Goal: Task Accomplishment & Management: Manage account settings

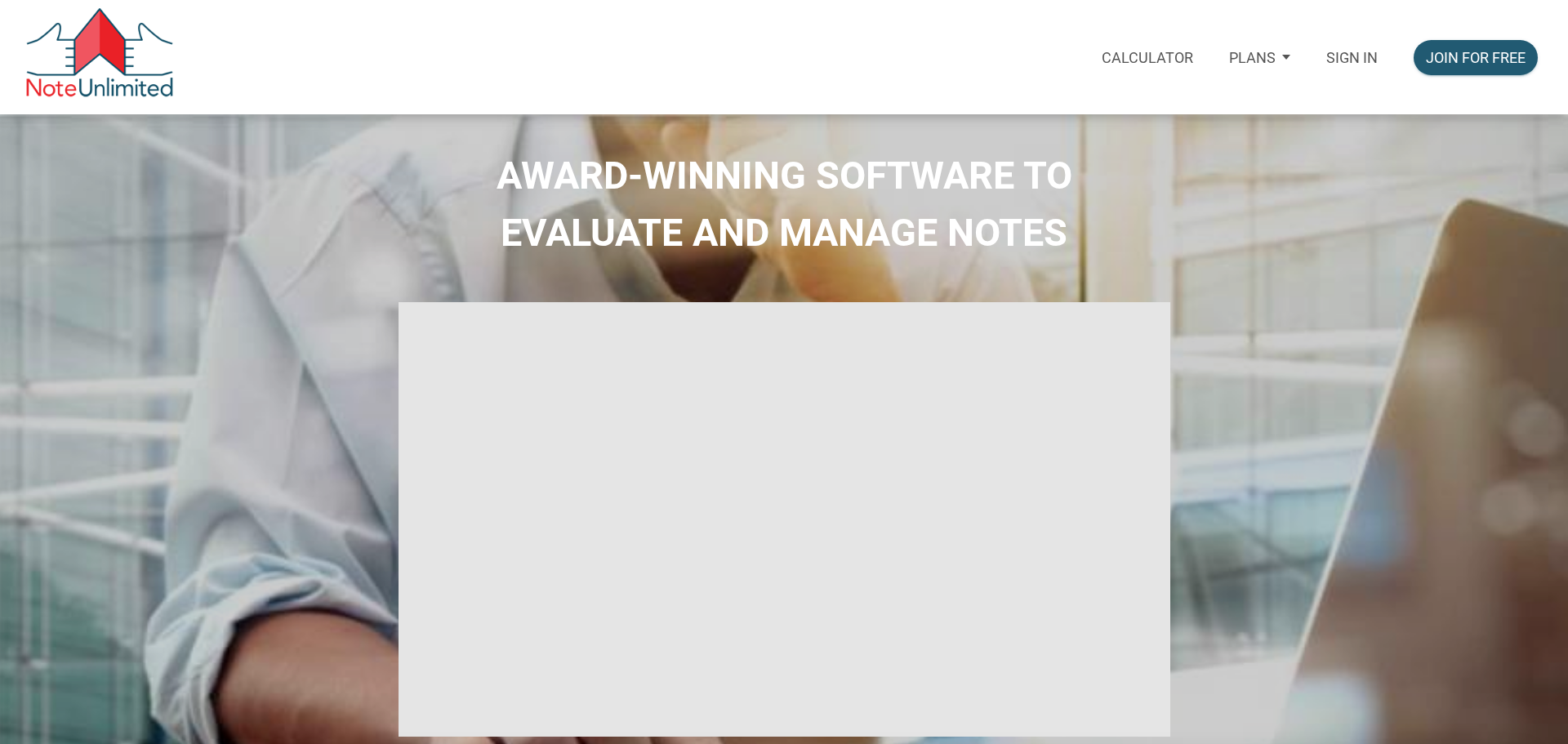
select select
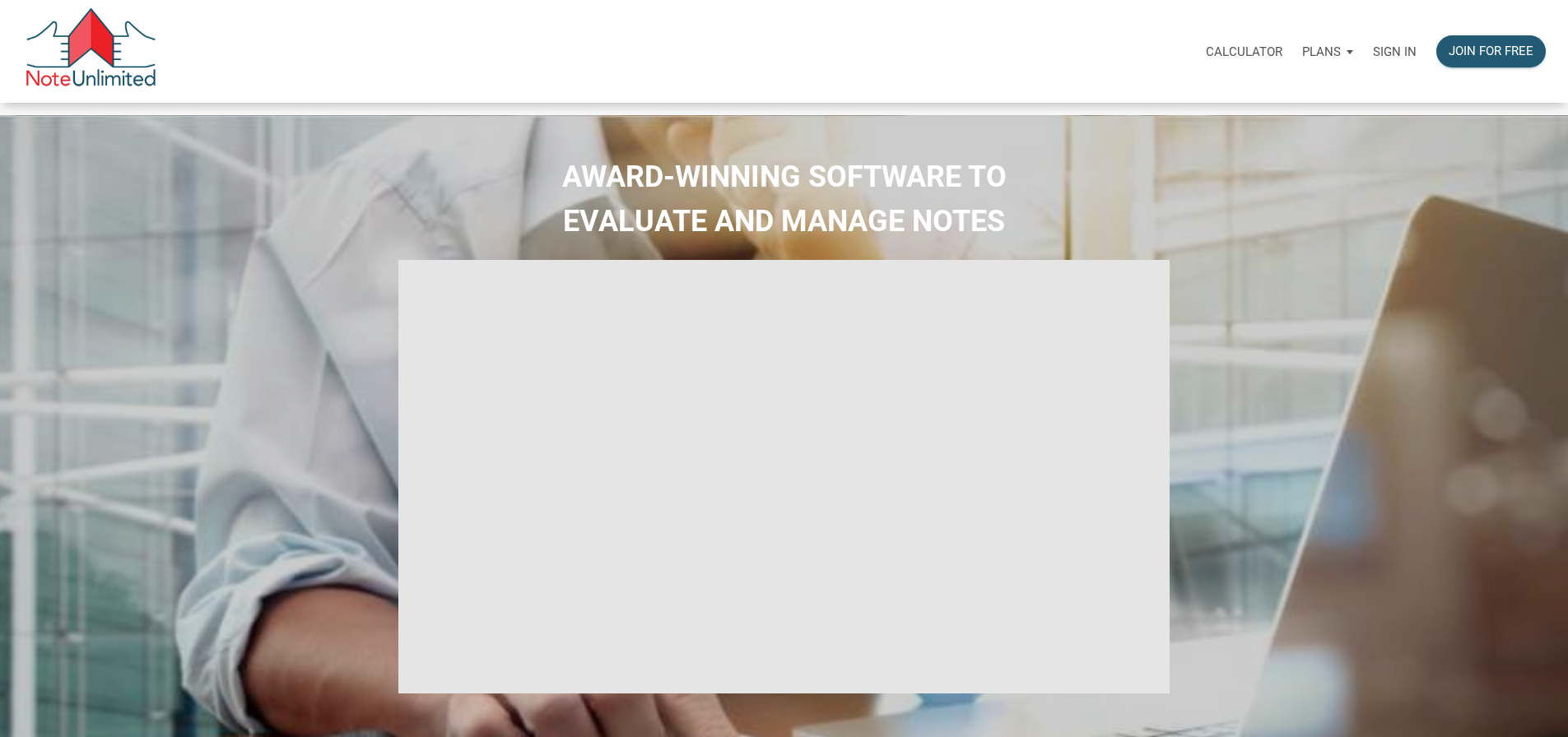
type input "Introduction to new features"
select select
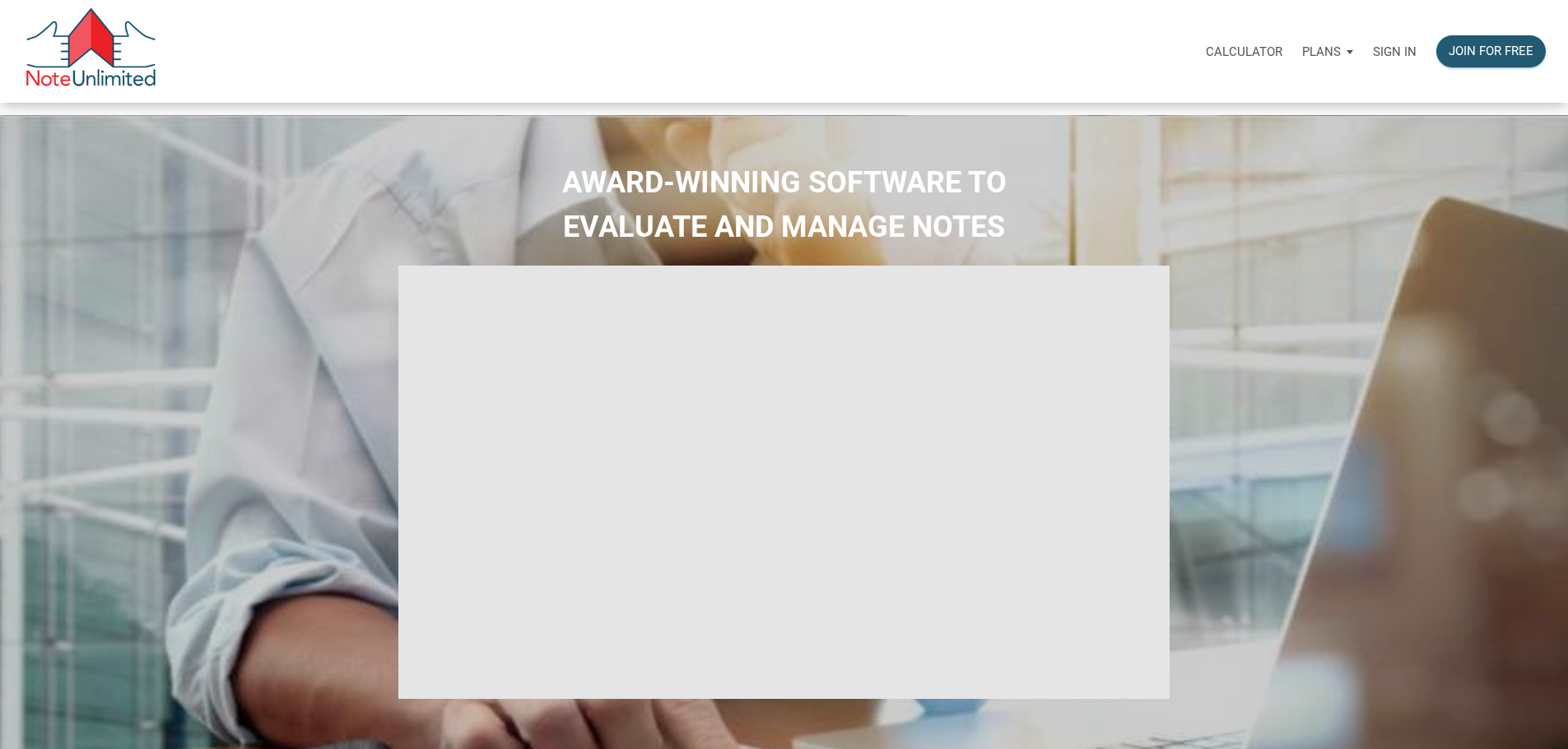
click at [1372, 58] on p "Sign in" at bounding box center [1394, 51] width 43 height 15
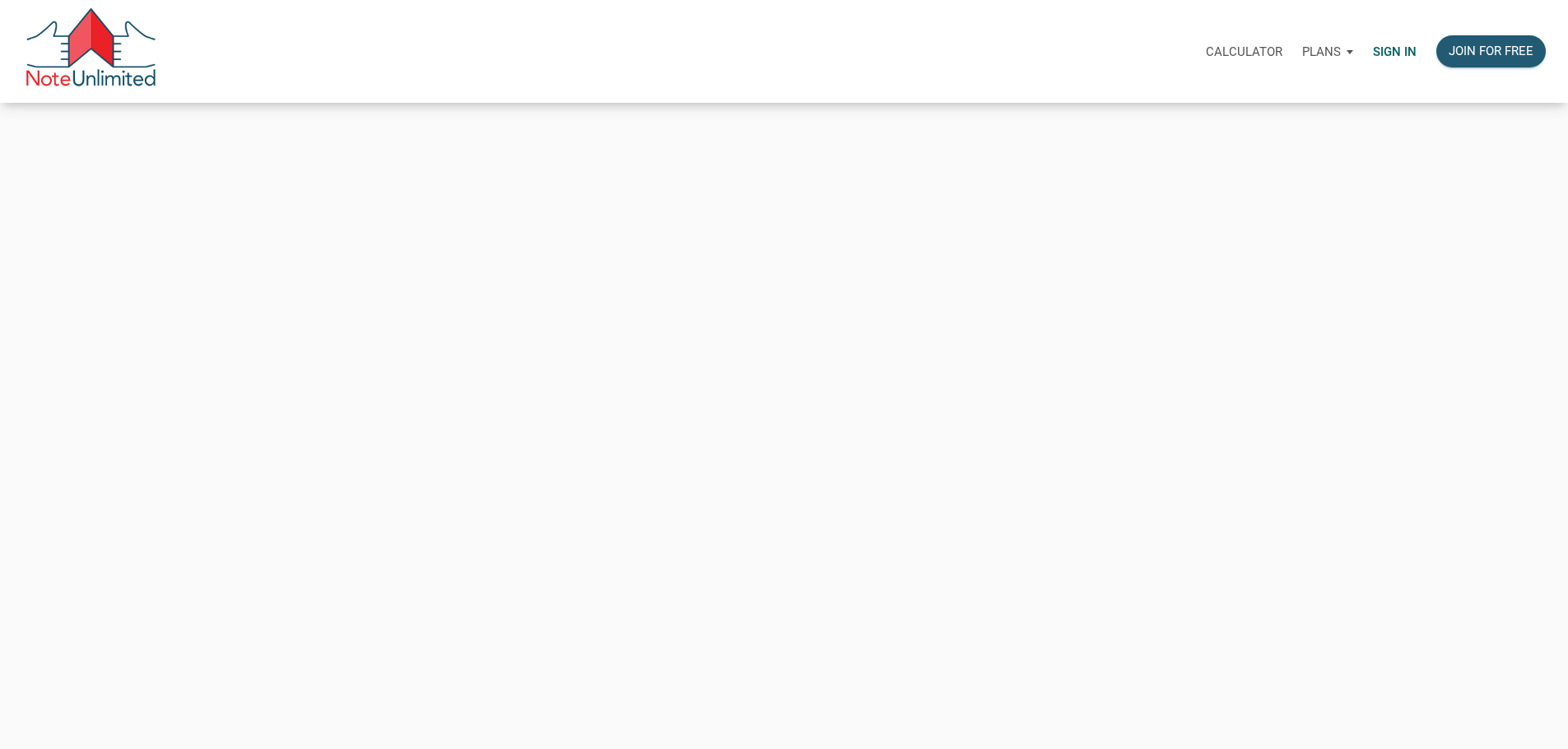
type input "[PERSON_NAME][EMAIL_ADDRESS][DOMAIN_NAME]"
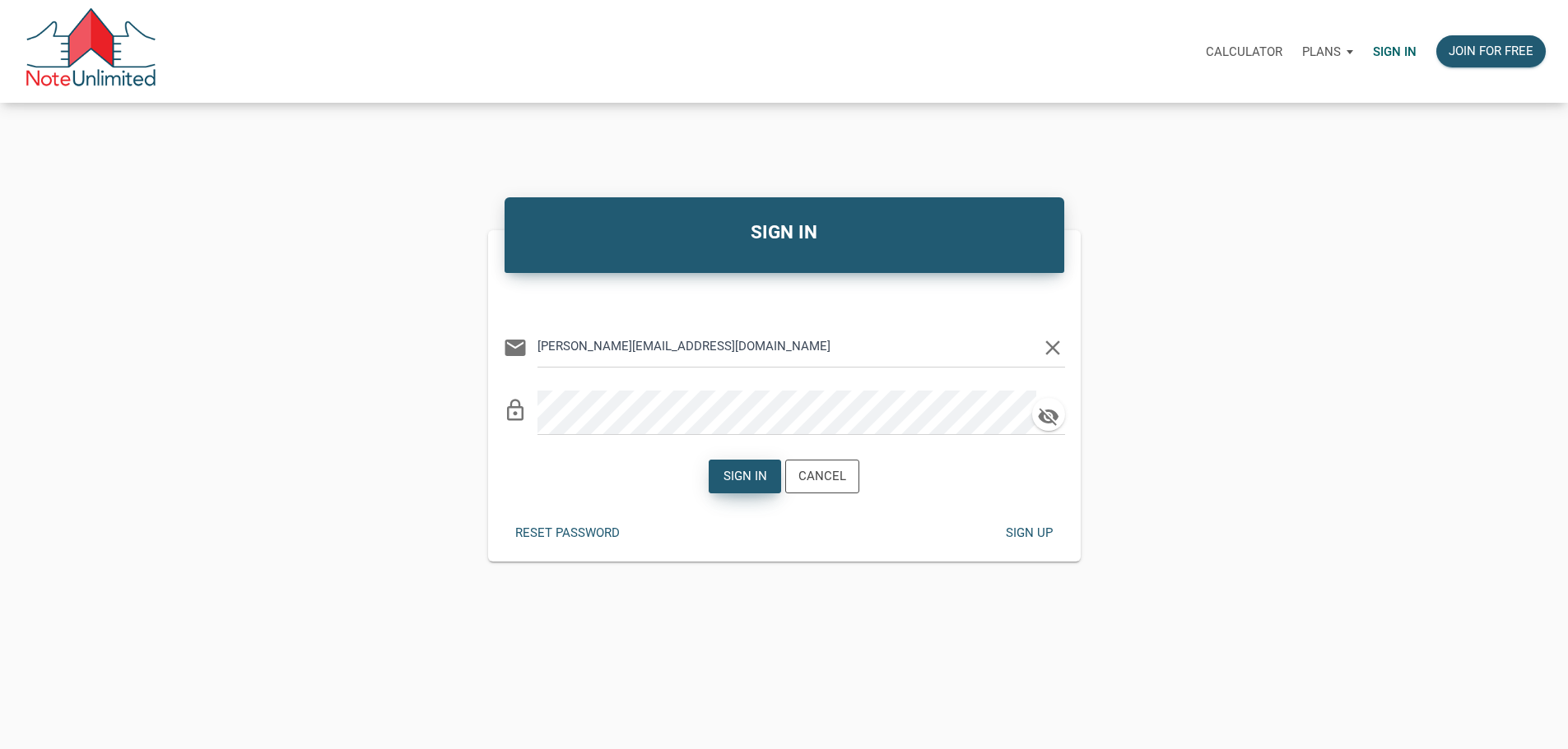
click at [752, 486] on div "Sign in" at bounding box center [745, 476] width 43 height 19
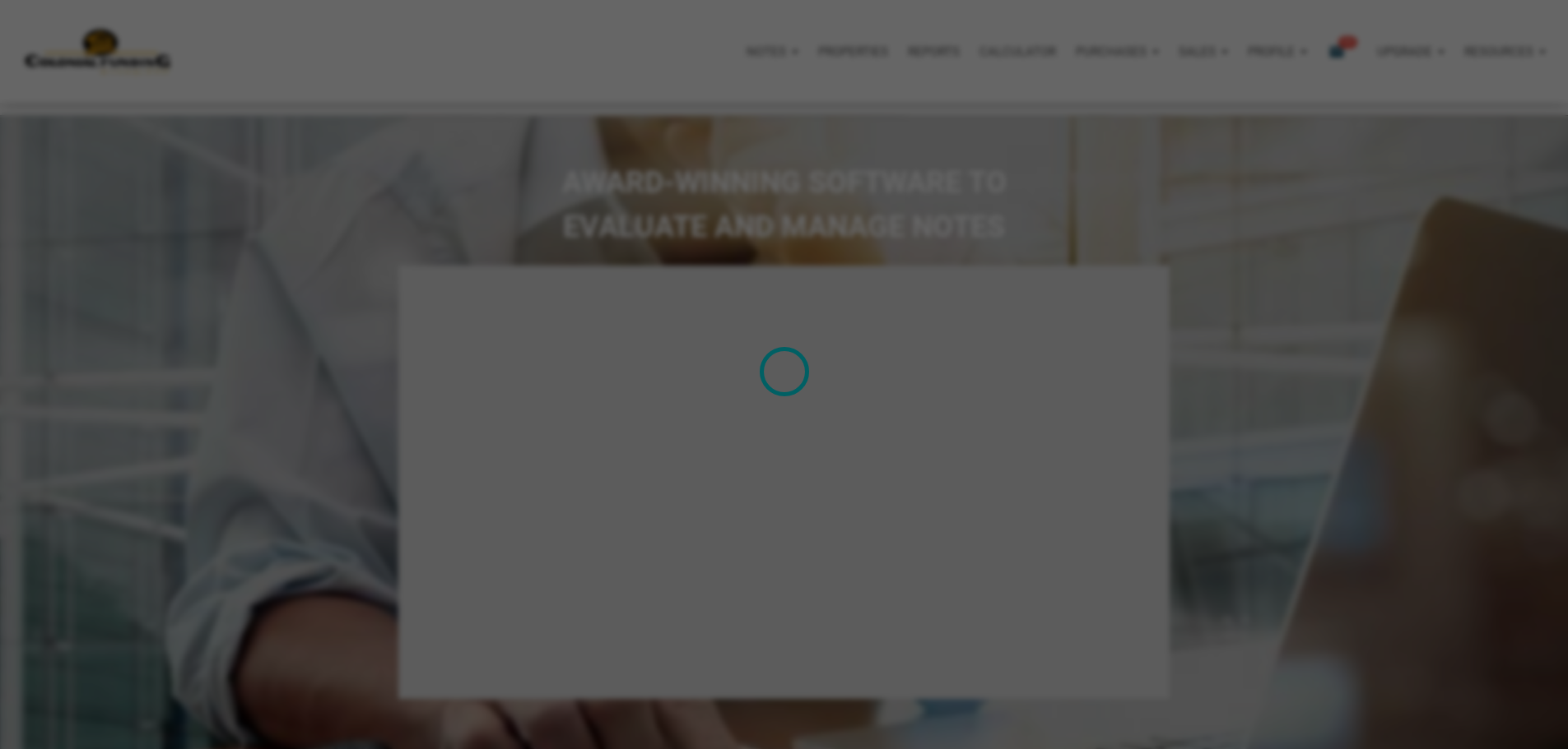
type input "Introduction to new features"
select select
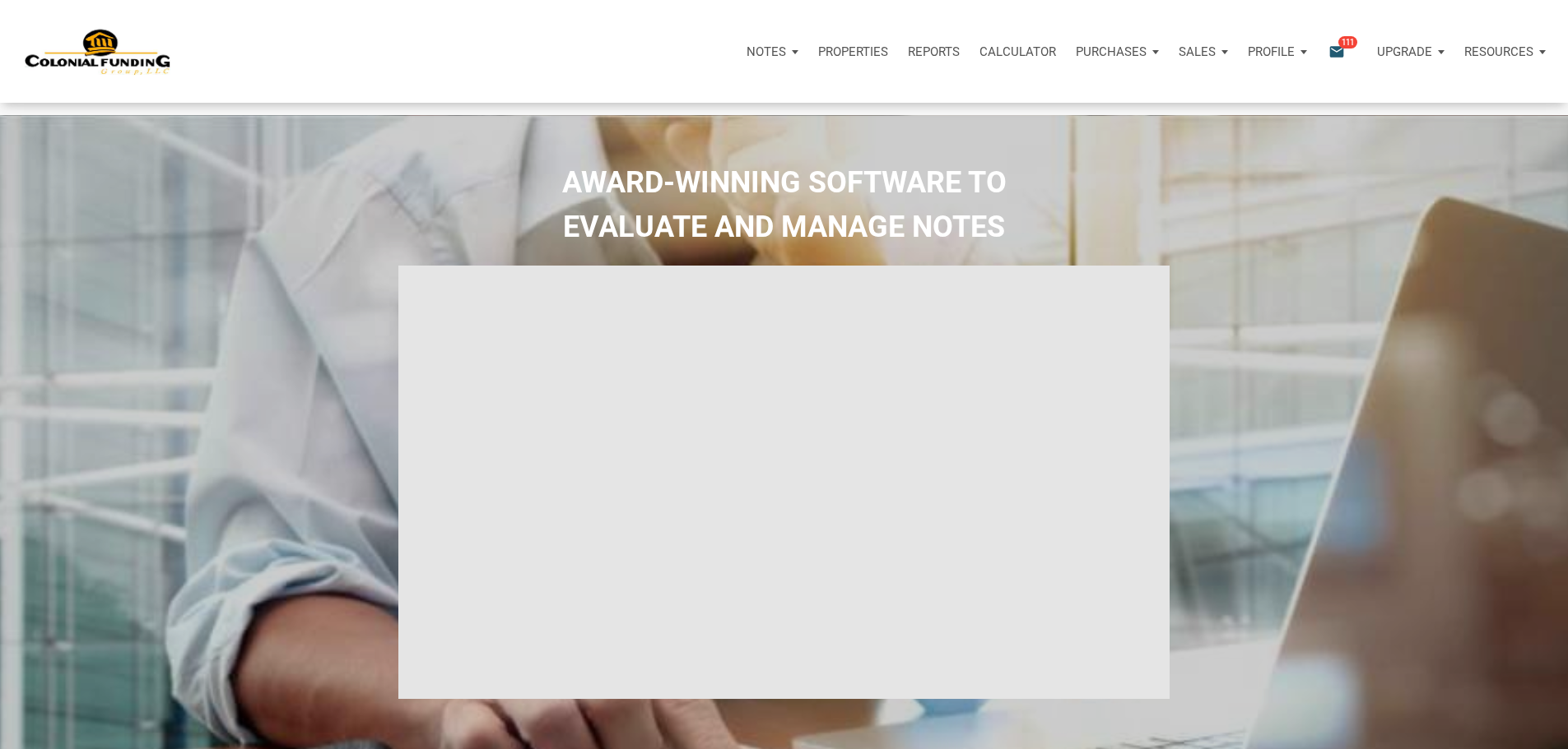
click at [1248, 55] on p "Profile" at bounding box center [1271, 51] width 47 height 15
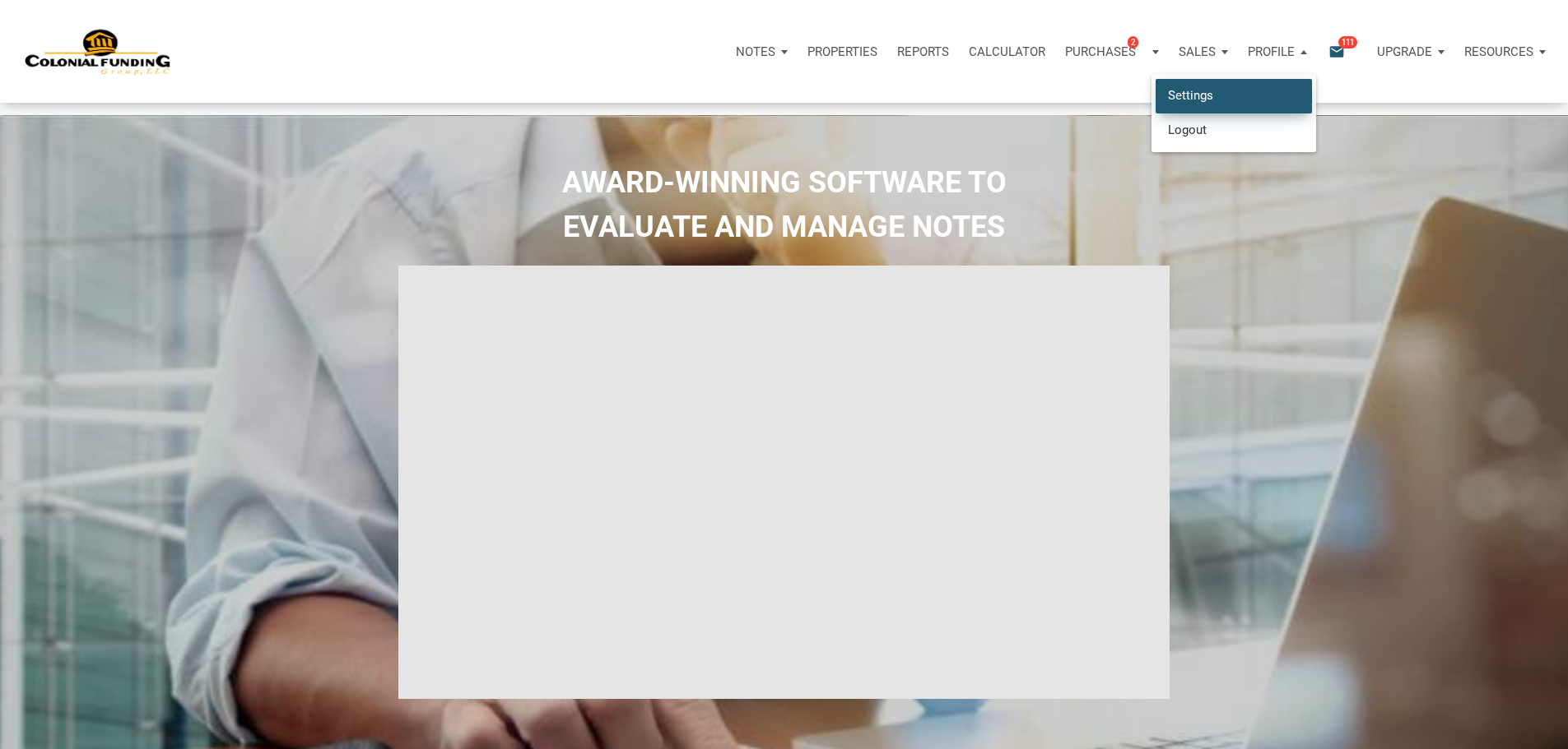
click at [1156, 104] on link "Settings" at bounding box center [1234, 96] width 157 height 34
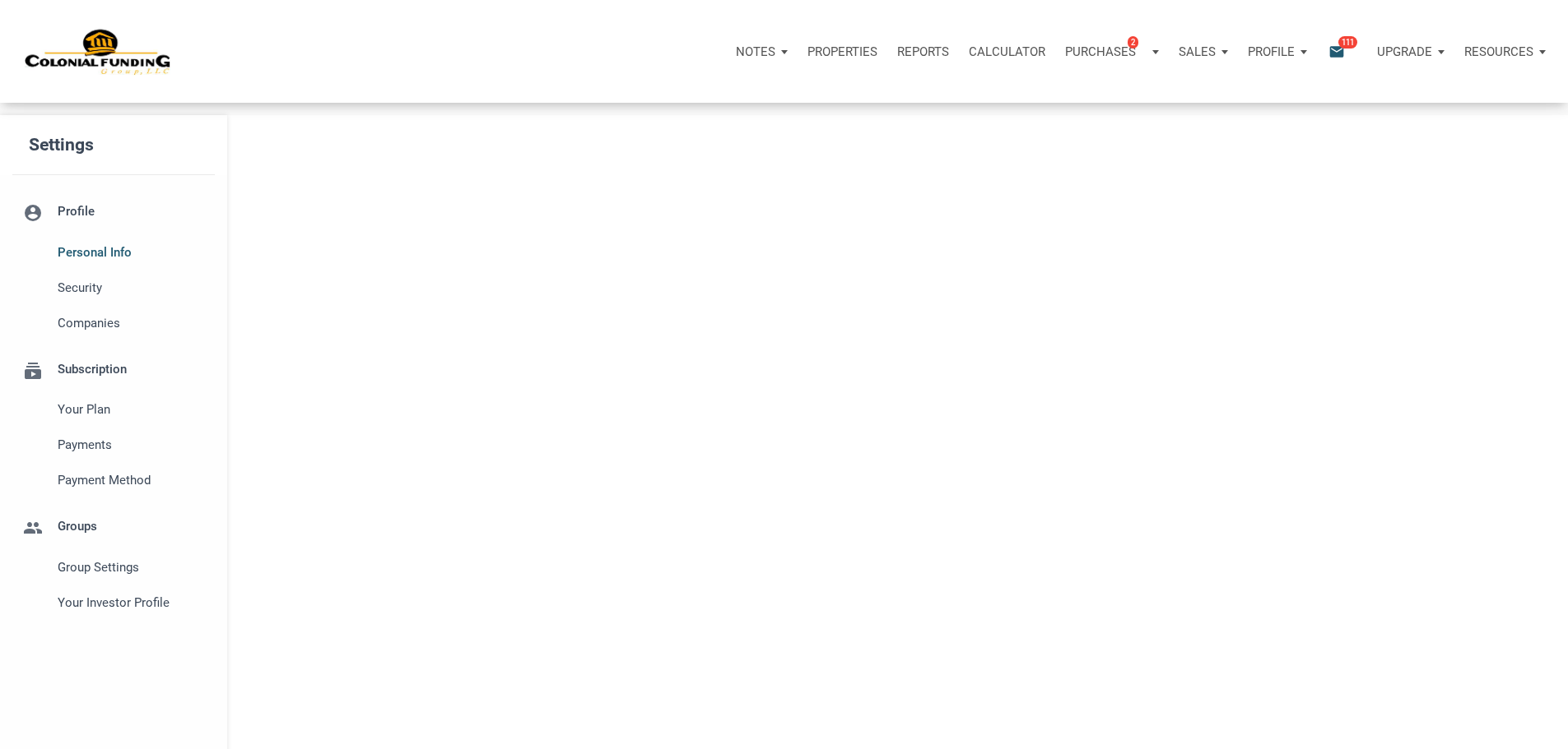
select select
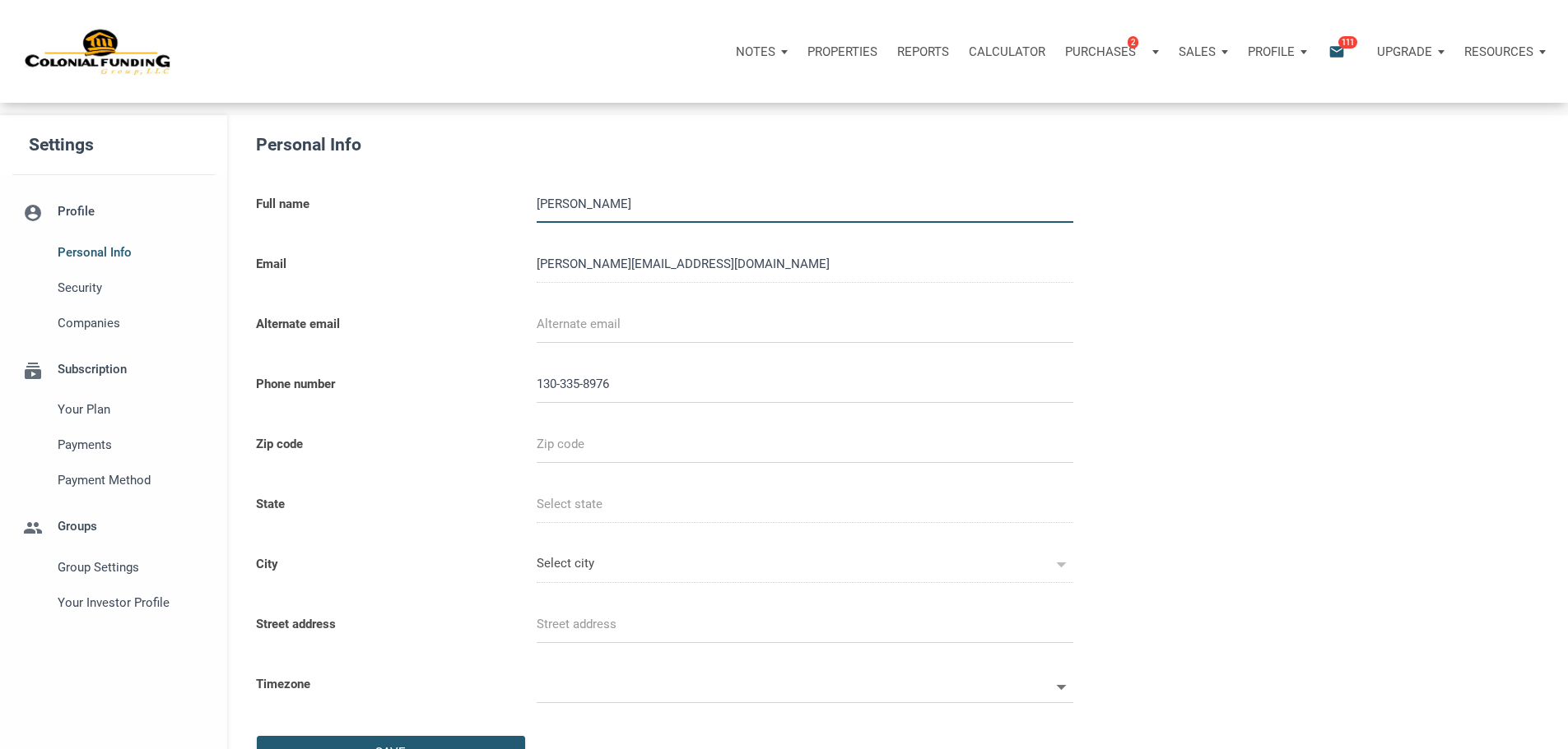
type input "13033589763"
select select
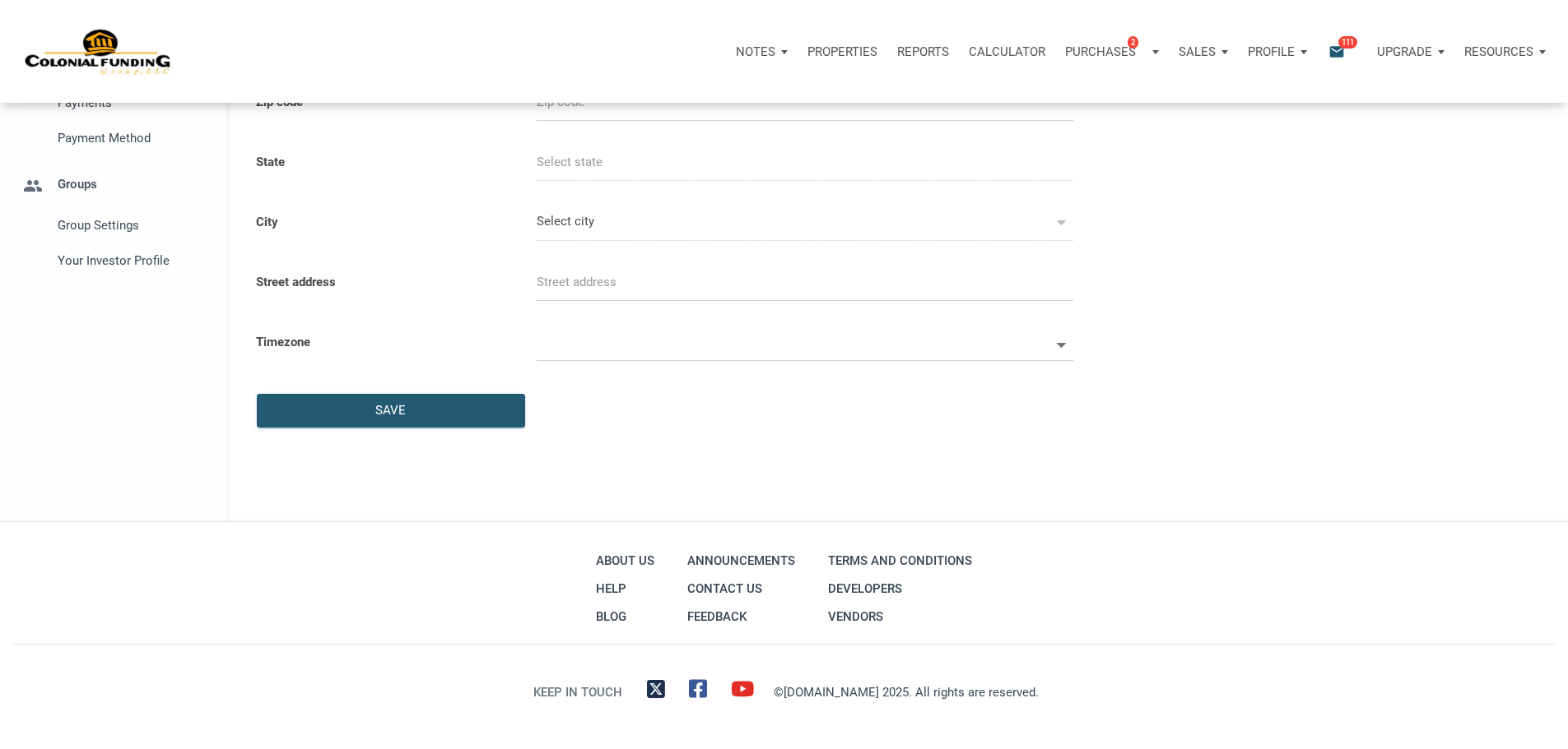
scroll to position [247, 0]
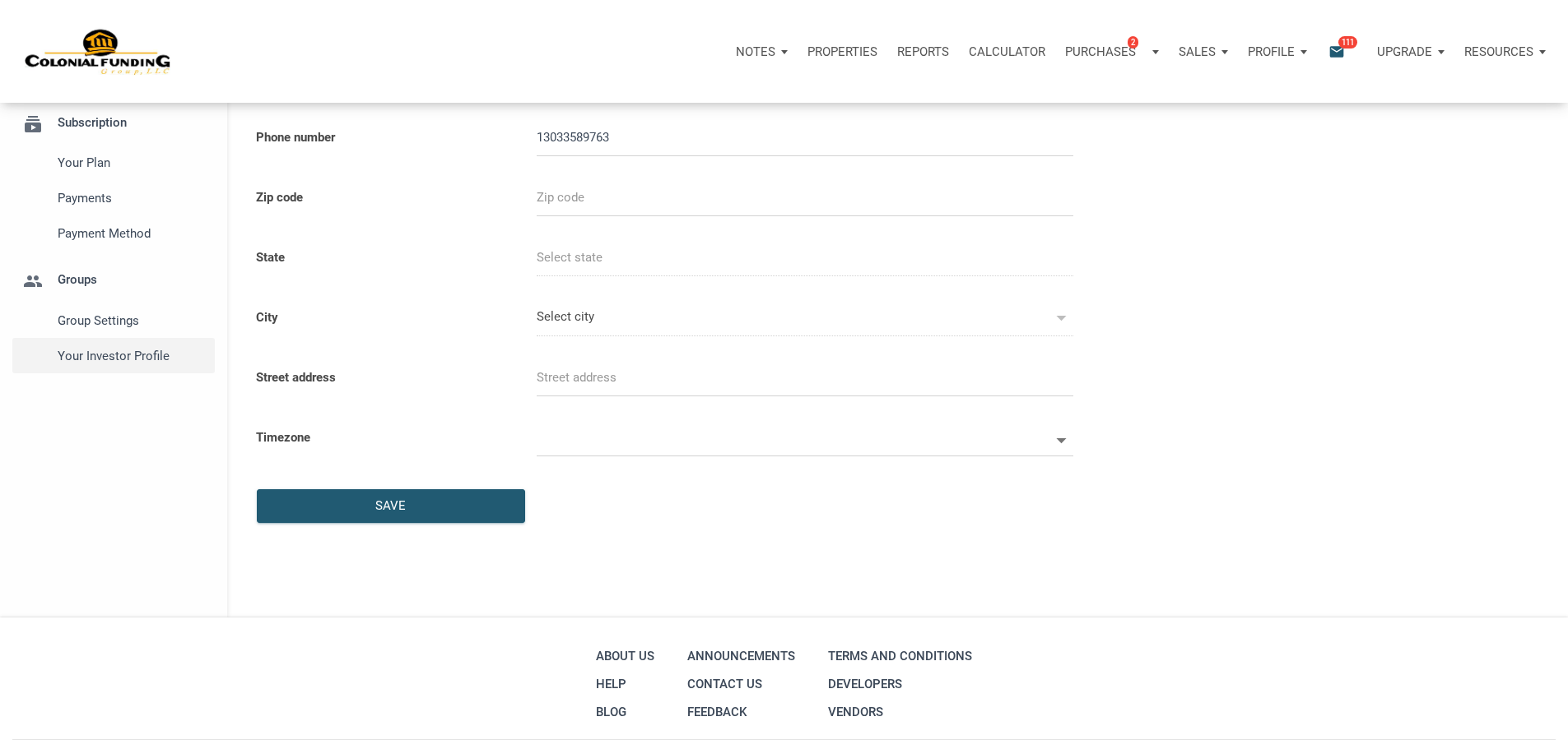
click at [132, 366] on span "Your Investor Profile" at bounding box center [132, 356] width 150 height 19
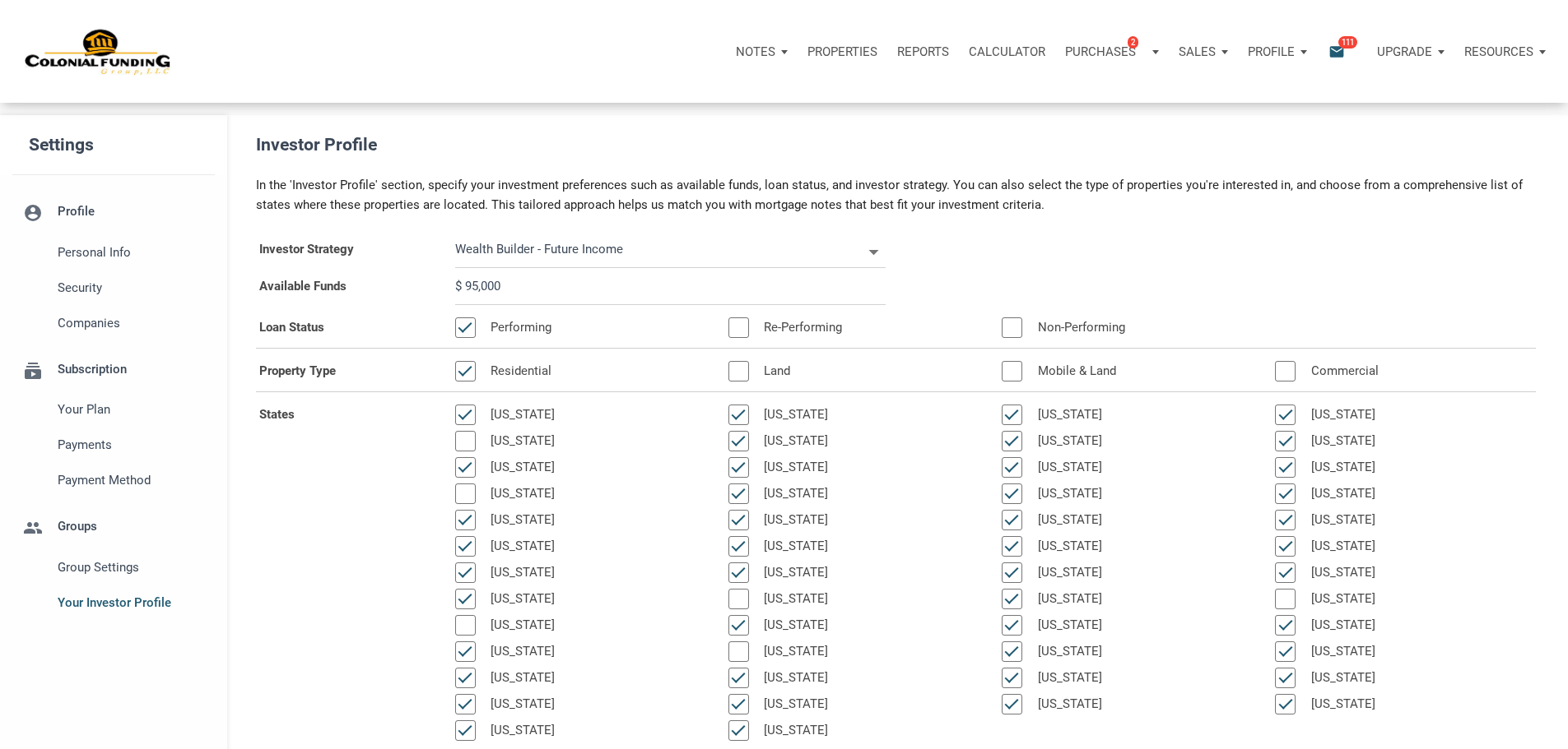
drag, startPoint x: 521, startPoint y: 324, endPoint x: 481, endPoint y: 326, distance: 40.0
click at [481, 305] on input "$ 95,000" at bounding box center [670, 287] width 430 height 37
select select
type input "$ 4"
select select
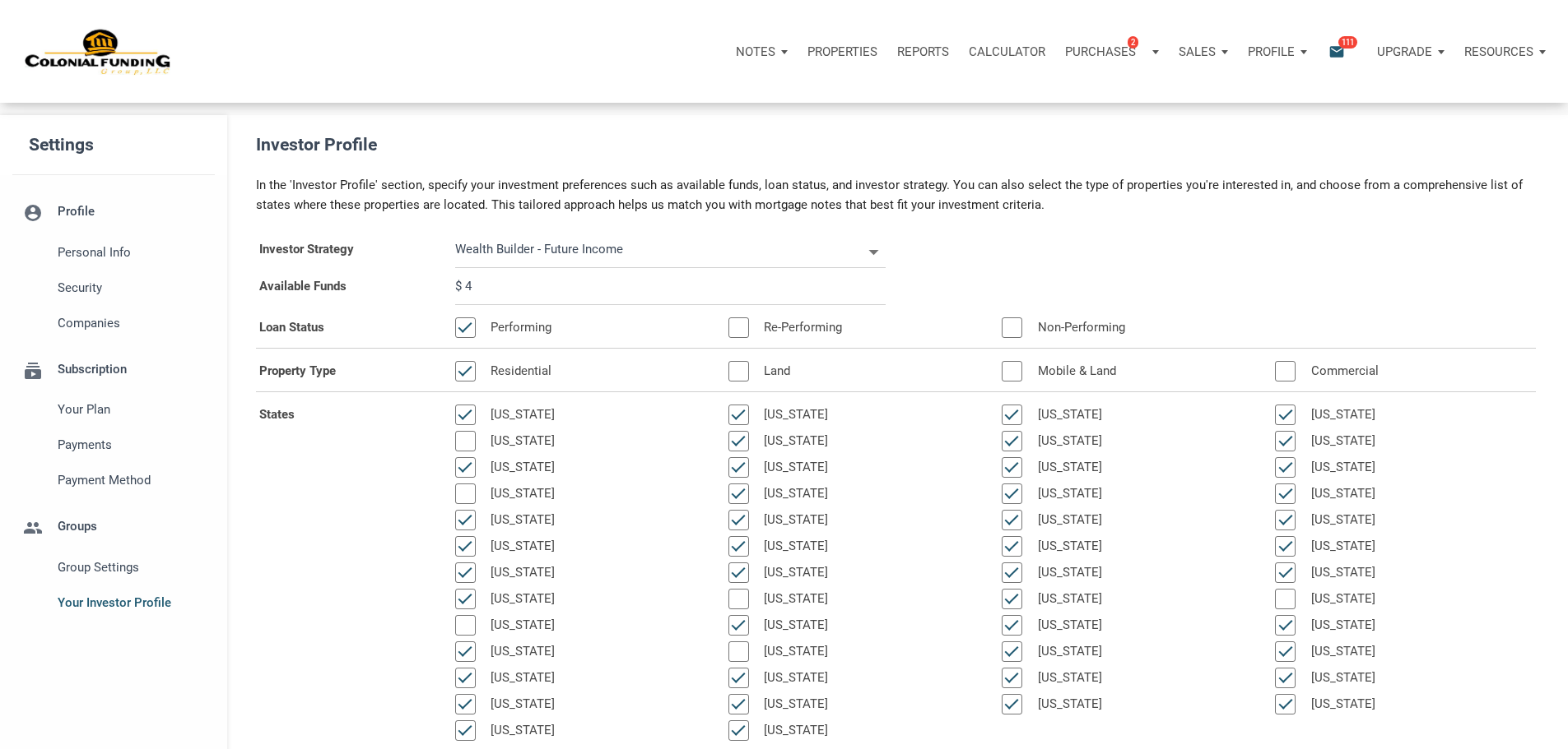
type input "$ 45"
select select
type input "$ 450"
select select
type input "$ 4,500"
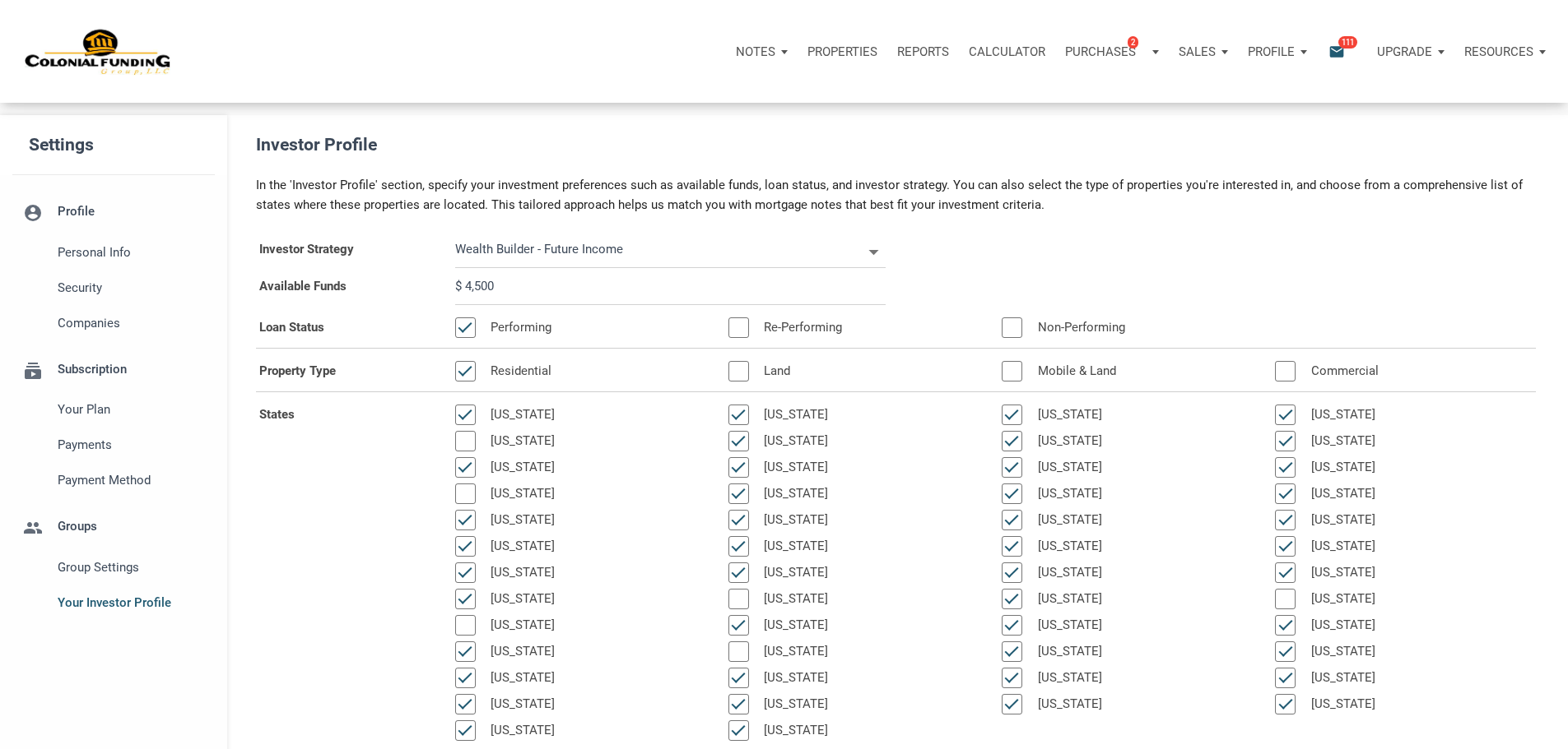
select select
type input "$ 45,000"
click at [1206, 305] on div "Available Funds $ 45,000" at bounding box center [895, 287] width 1304 height 37
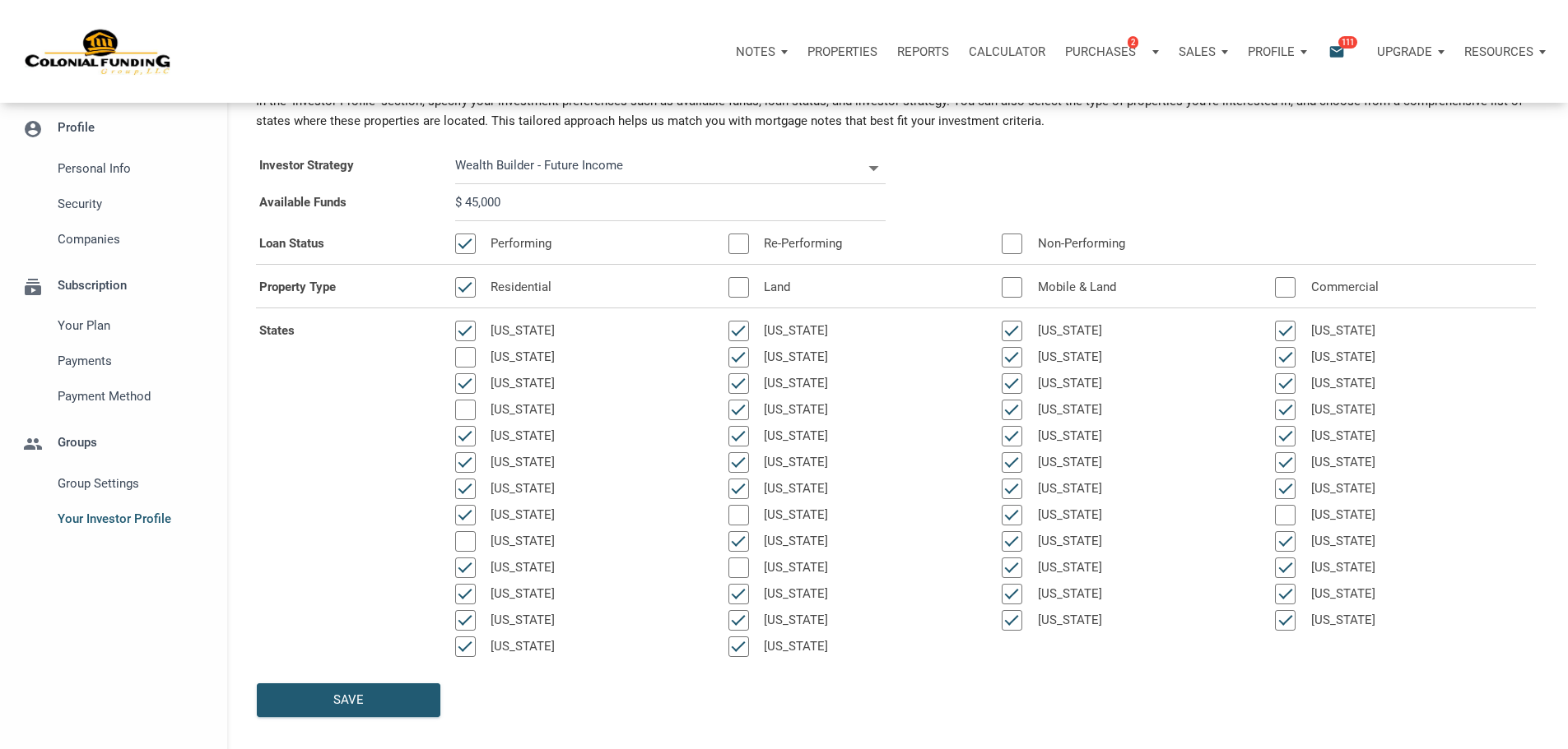
scroll to position [164, 0]
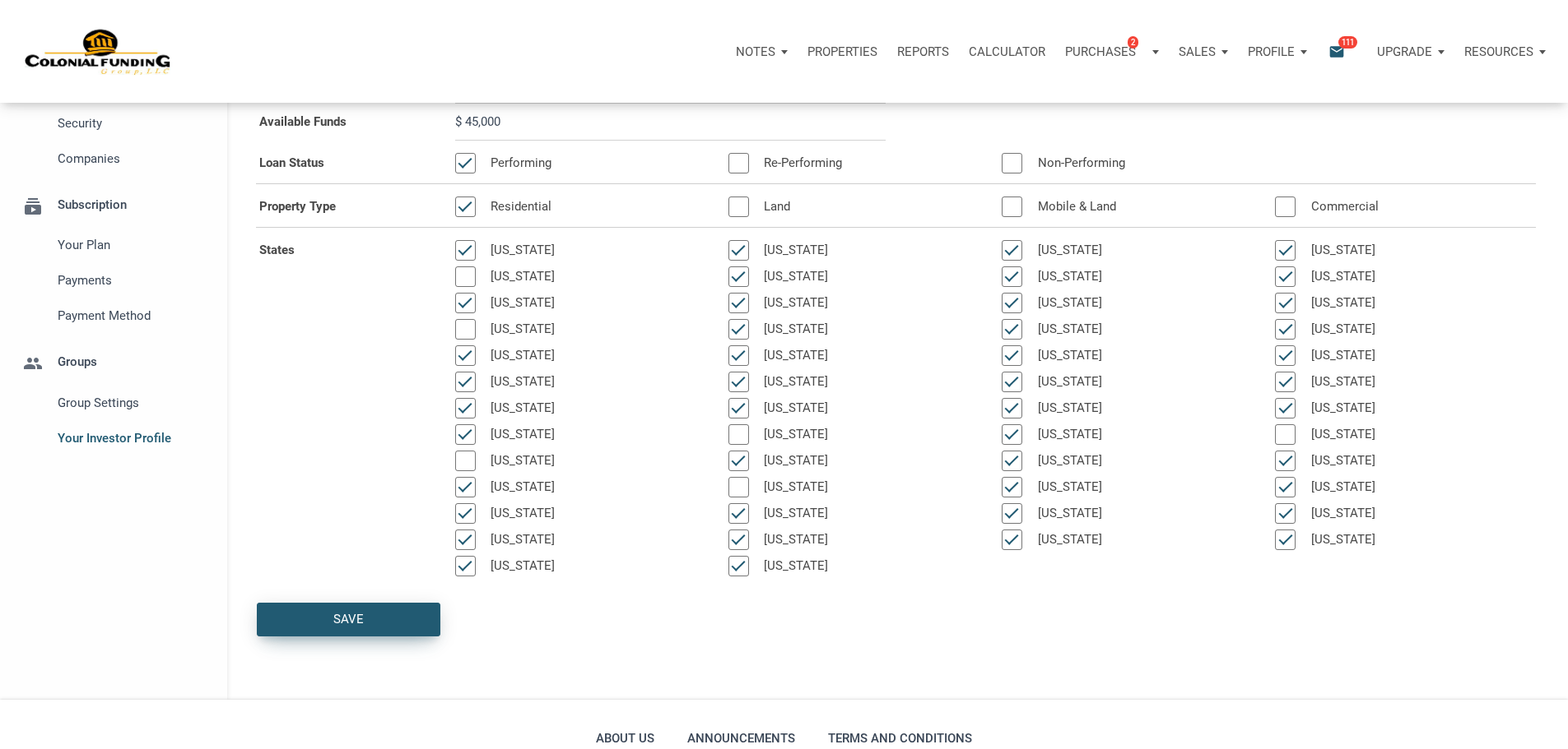
click at [347, 629] on div "Save" at bounding box center [349, 619] width 30 height 19
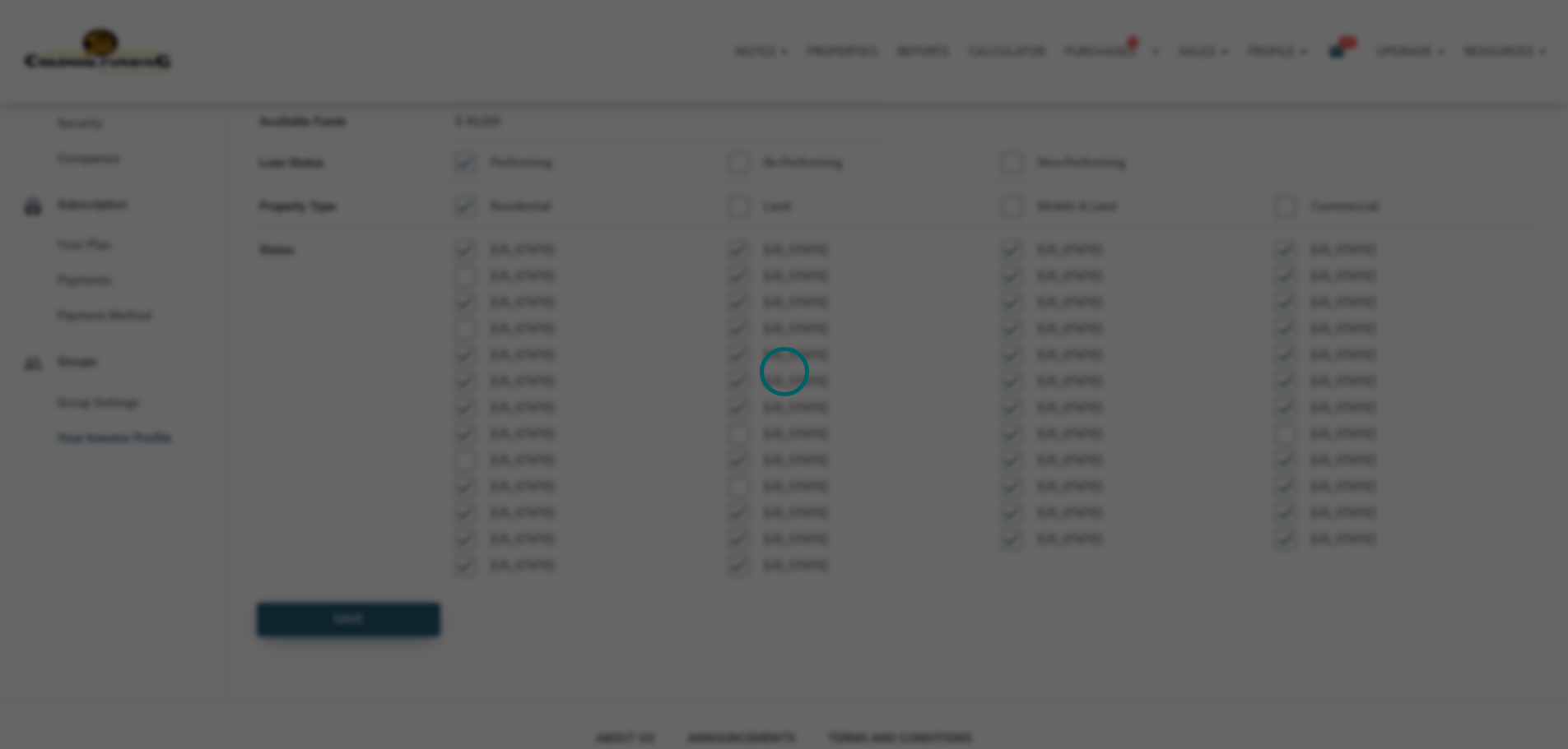
select select
type input "$ 45,000"
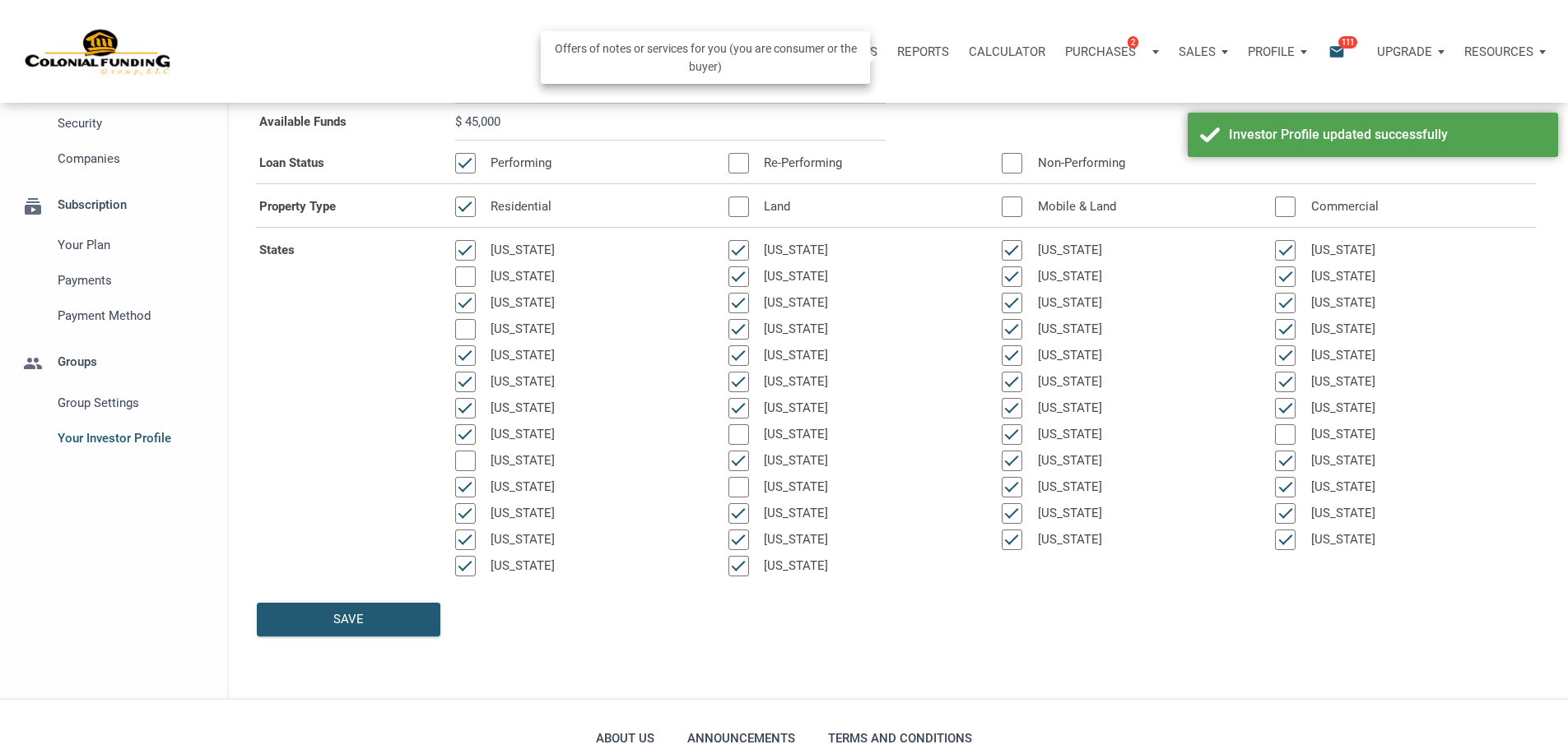
click at [1065, 56] on p "Purchases" at bounding box center [1100, 51] width 71 height 15
click at [1008, 111] on link "Note Offers 2" at bounding box center [1086, 96] width 157 height 34
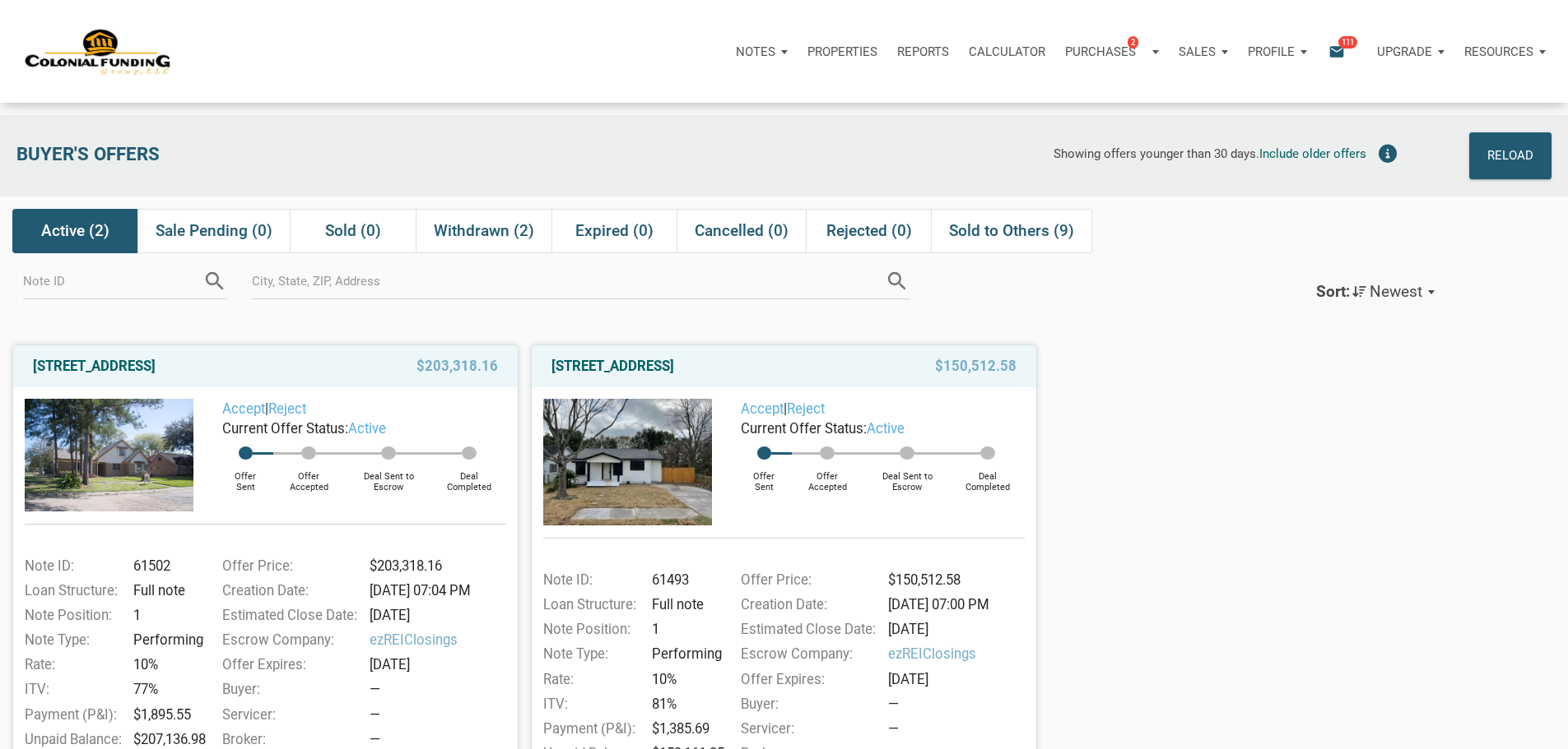
click at [1326, 53] on icon "email" at bounding box center [1336, 50] width 19 height 19
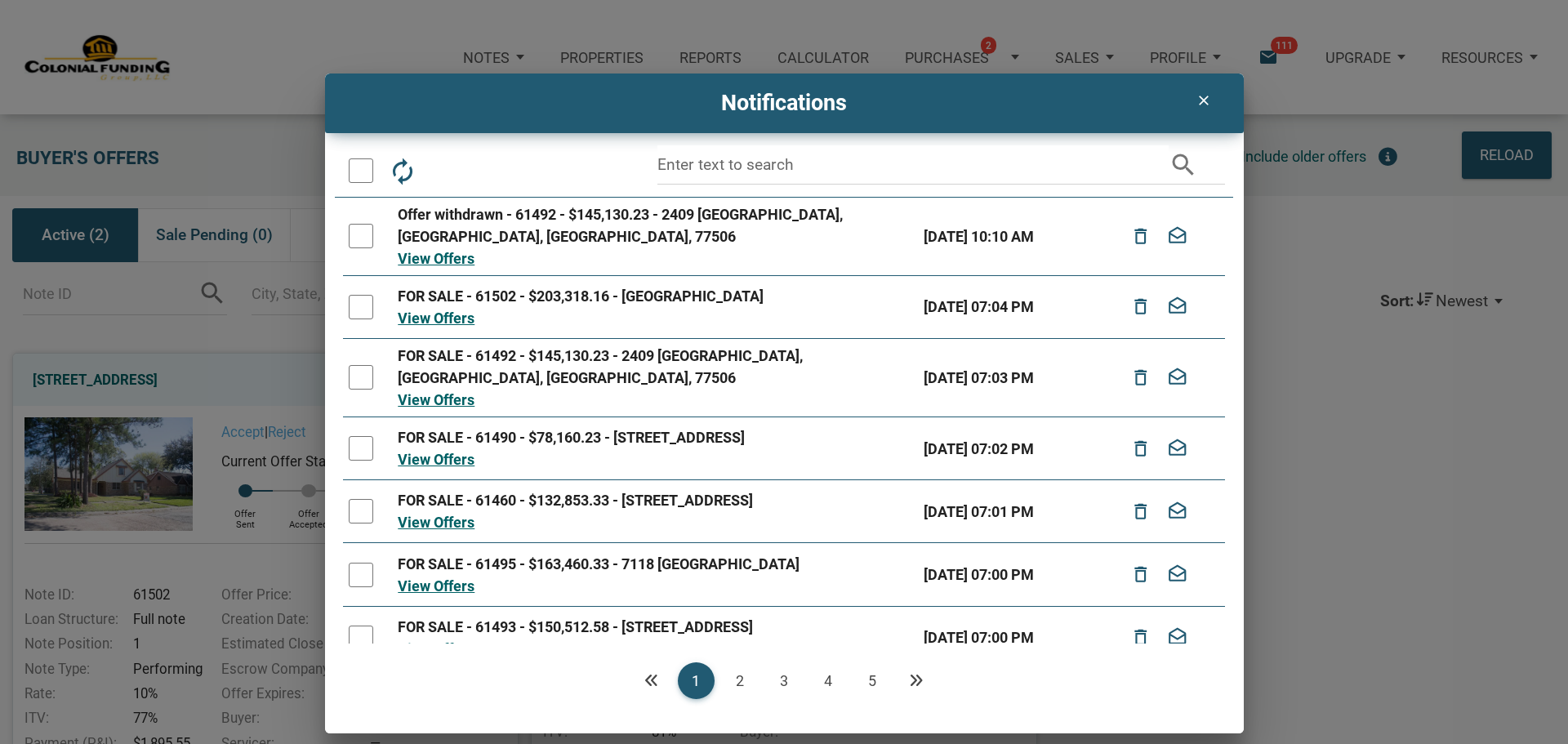
click at [1203, 99] on icon "clear" at bounding box center [1204, 100] width 19 height 17
